Goal: Communication & Community: Participate in discussion

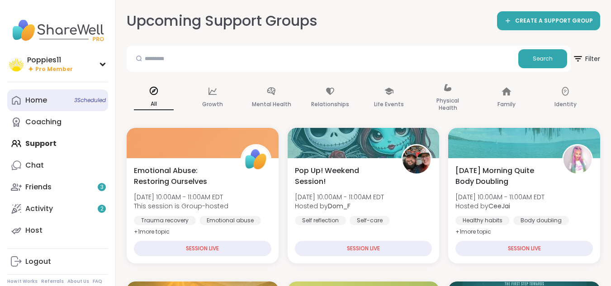
click at [74, 101] on span "3 Scheduled" at bounding box center [90, 100] width 32 height 7
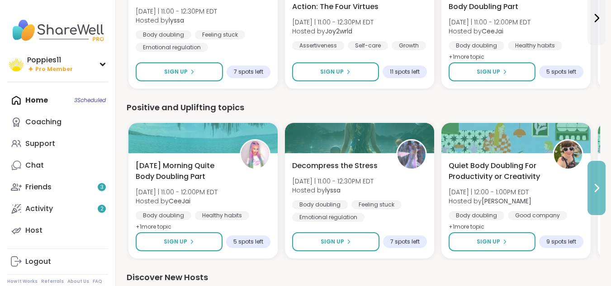
scroll to position [842, 0]
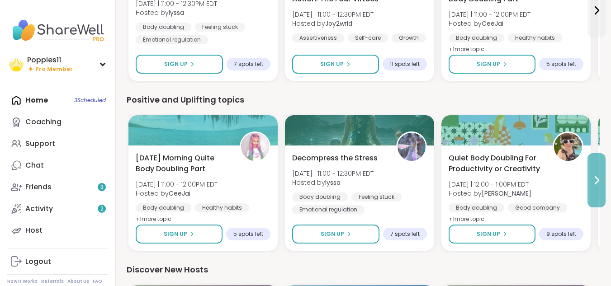
click at [599, 198] on button at bounding box center [597, 180] width 18 height 54
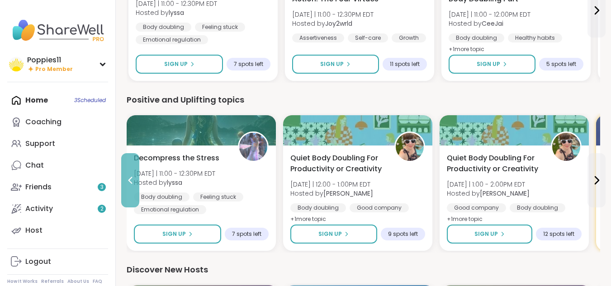
click at [128, 181] on icon at bounding box center [130, 180] width 11 height 11
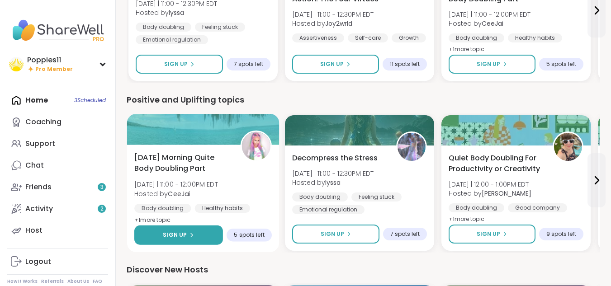
click at [175, 233] on span "Sign Up" at bounding box center [175, 235] width 24 height 8
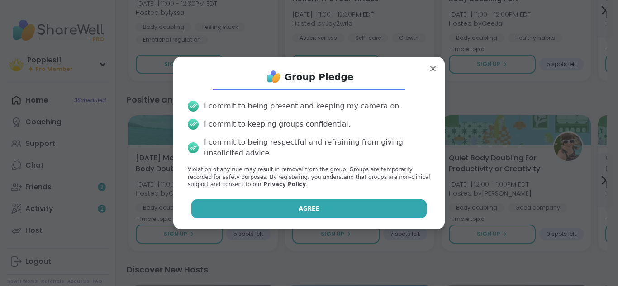
click at [252, 204] on button "Agree" at bounding box center [309, 208] width 236 height 19
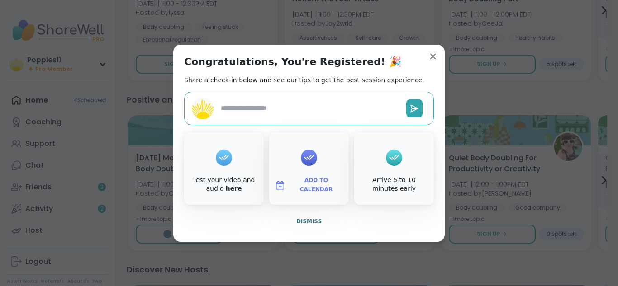
type textarea "*"
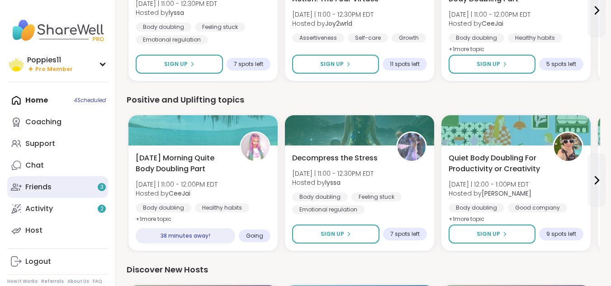
click at [75, 193] on link "Friends 3" at bounding box center [57, 187] width 101 height 22
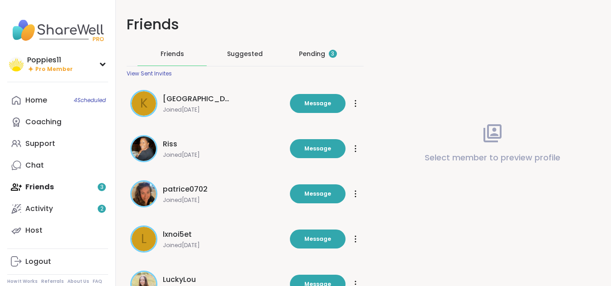
click at [316, 57] on div "Pending 3" at bounding box center [318, 53] width 38 height 9
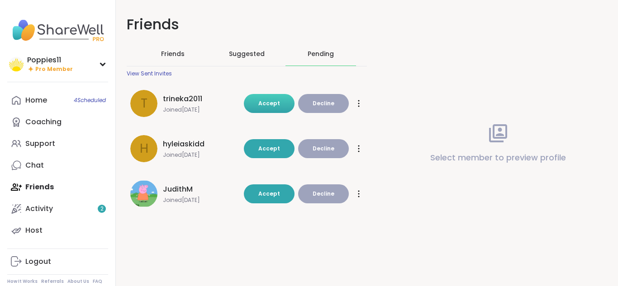
click at [264, 104] on span "Accept" at bounding box center [269, 104] width 22 height 8
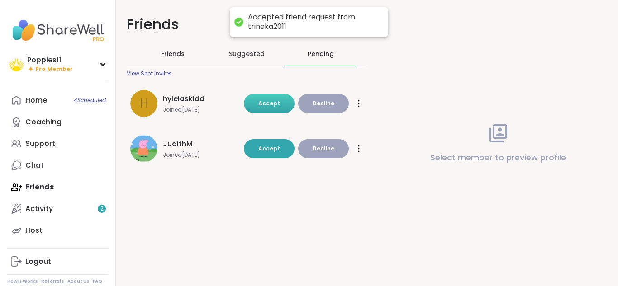
click at [266, 145] on span "Accept" at bounding box center [269, 149] width 22 height 8
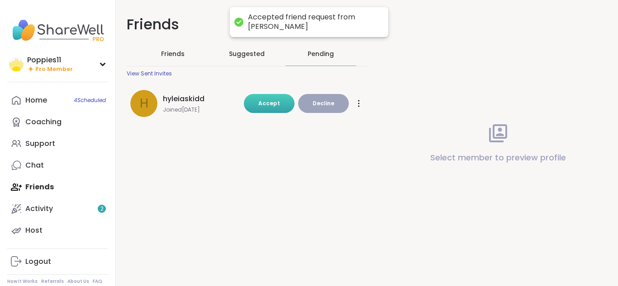
click at [272, 107] on span "Accept" at bounding box center [269, 104] width 22 height 8
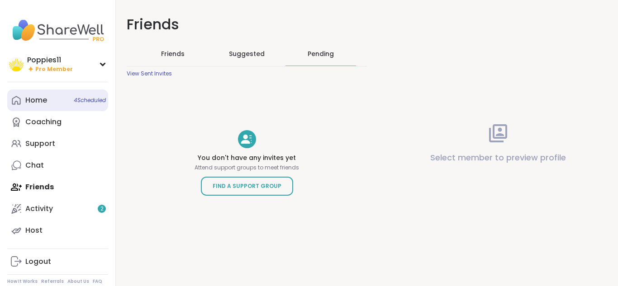
click at [85, 101] on span "4 Scheduled" at bounding box center [90, 100] width 32 height 7
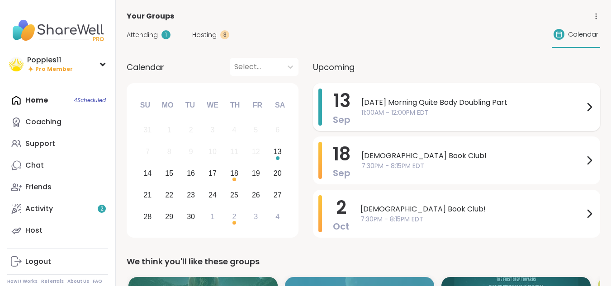
click at [395, 97] on span "[DATE] Morning Quite Body Doubling Part" at bounding box center [472, 102] width 223 height 11
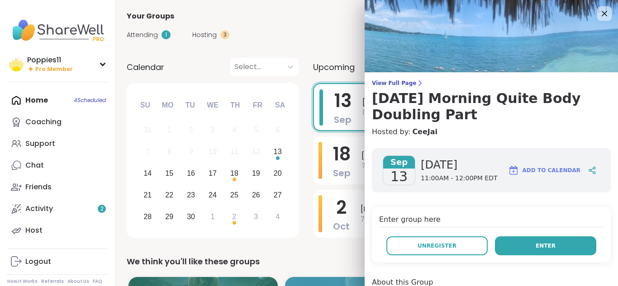
click at [523, 247] on button "Enter" at bounding box center [545, 246] width 101 height 19
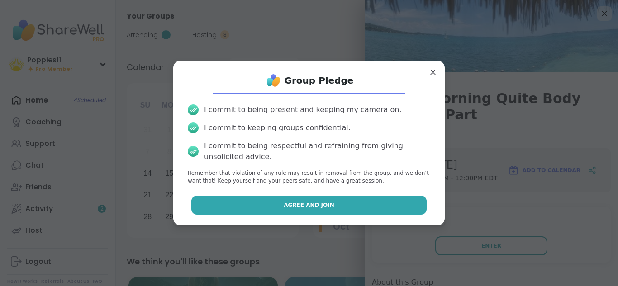
click at [381, 203] on button "Agree and Join" at bounding box center [309, 205] width 236 height 19
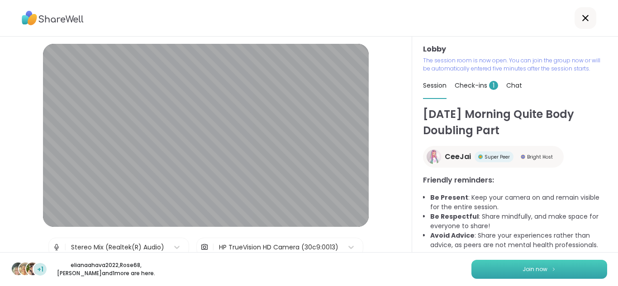
click at [504, 268] on button "Join now" at bounding box center [539, 269] width 136 height 19
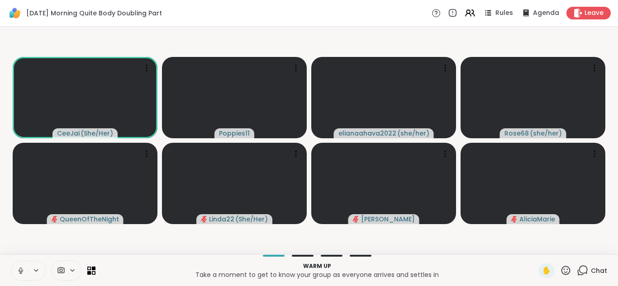
click at [19, 270] on icon at bounding box center [21, 271] width 8 height 8
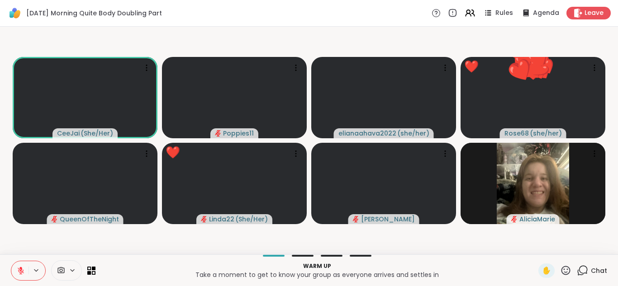
click at [19, 270] on icon at bounding box center [21, 271] width 8 height 8
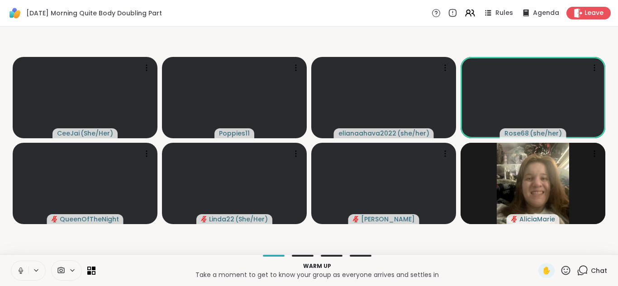
click at [19, 270] on icon at bounding box center [21, 271] width 8 height 8
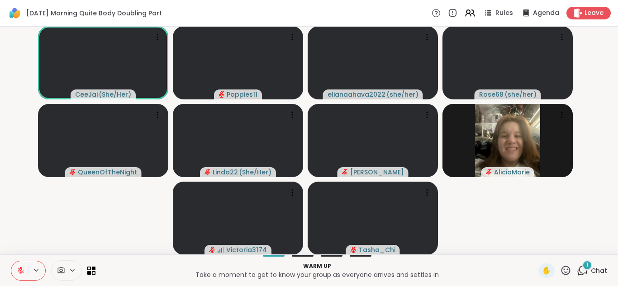
click at [19, 270] on icon at bounding box center [21, 271] width 8 height 8
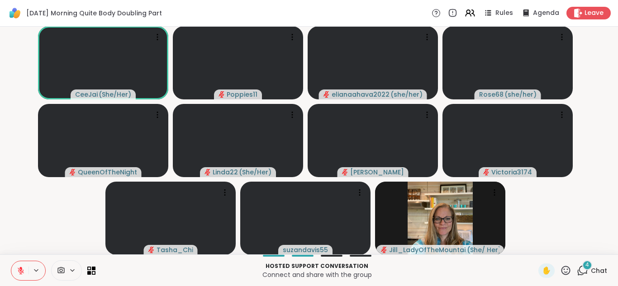
click at [582, 265] on div "4" at bounding box center [587, 266] width 10 height 10
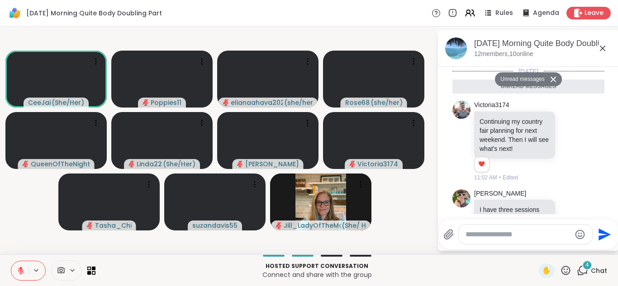
click at [487, 240] on div at bounding box center [525, 234] width 134 height 19
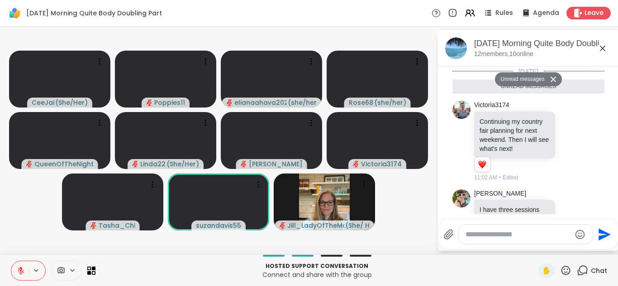
click at [487, 237] on textarea "Type your message" at bounding box center [517, 234] width 105 height 9
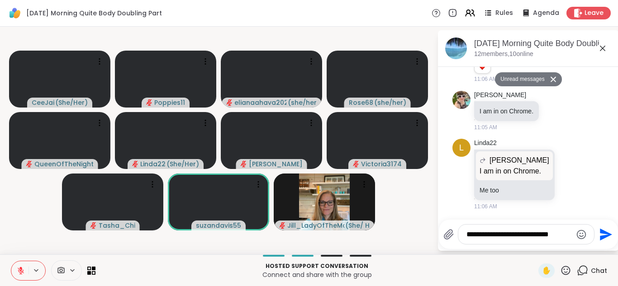
type textarea "**********"
click at [62, 269] on icon at bounding box center [61, 270] width 8 height 9
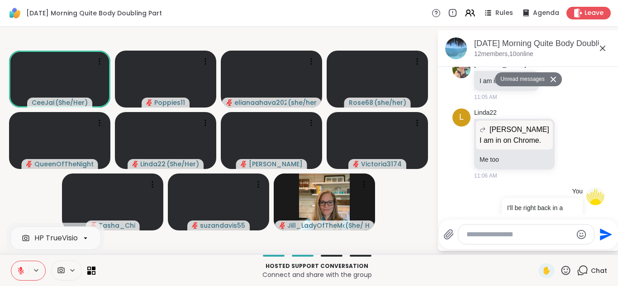
scroll to position [223, 0]
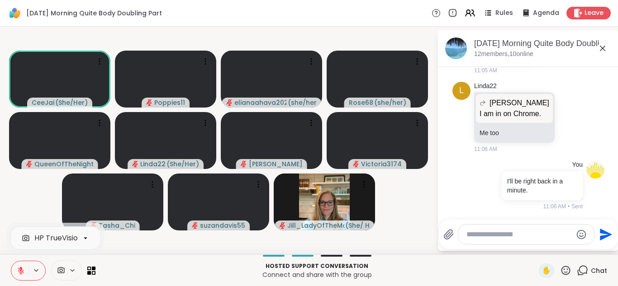
click at [73, 270] on icon at bounding box center [72, 271] width 7 height 8
click at [72, 270] on icon at bounding box center [72, 271] width 7 height 8
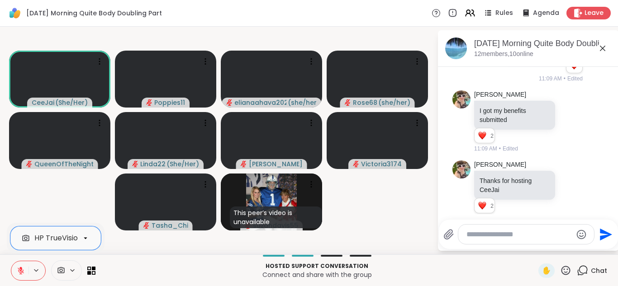
scroll to position [442, 0]
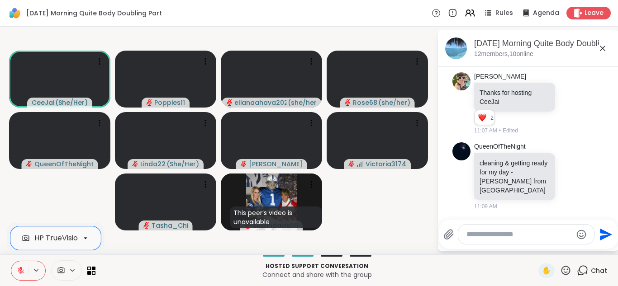
click at [476, 237] on textarea "Type your message" at bounding box center [518, 234] width 105 height 9
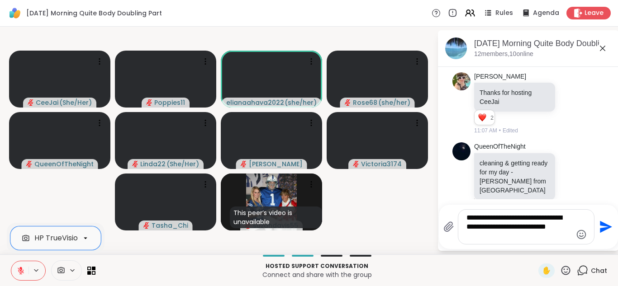
type textarea "**********"
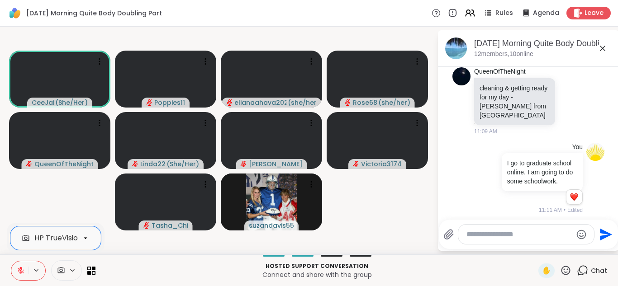
scroll to position [531, 0]
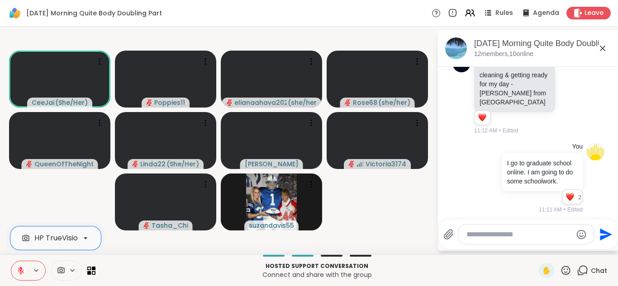
click at [62, 272] on icon at bounding box center [61, 270] width 8 height 9
click at [73, 270] on icon at bounding box center [72, 271] width 7 height 8
click at [85, 239] on icon at bounding box center [85, 238] width 8 height 8
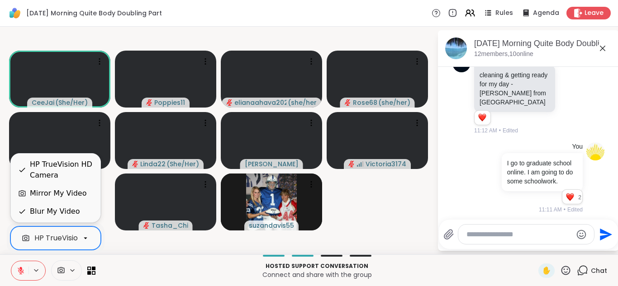
click at [132, 271] on p "Connect and share with the group" at bounding box center [317, 274] width 432 height 9
